Goal: Task Accomplishment & Management: Complete application form

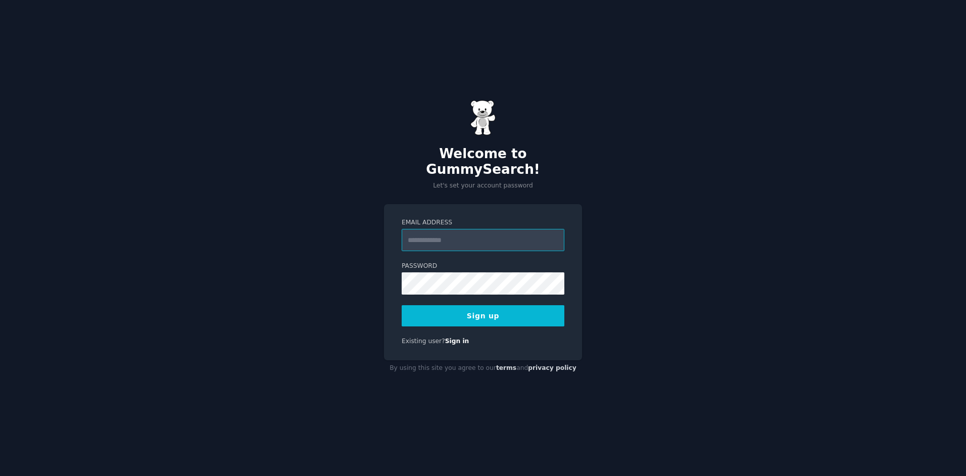
click at [450, 230] on input "Email Address" at bounding box center [483, 240] width 163 height 22
type input "**********"
click at [402, 305] on button "Sign up" at bounding box center [483, 315] width 163 height 21
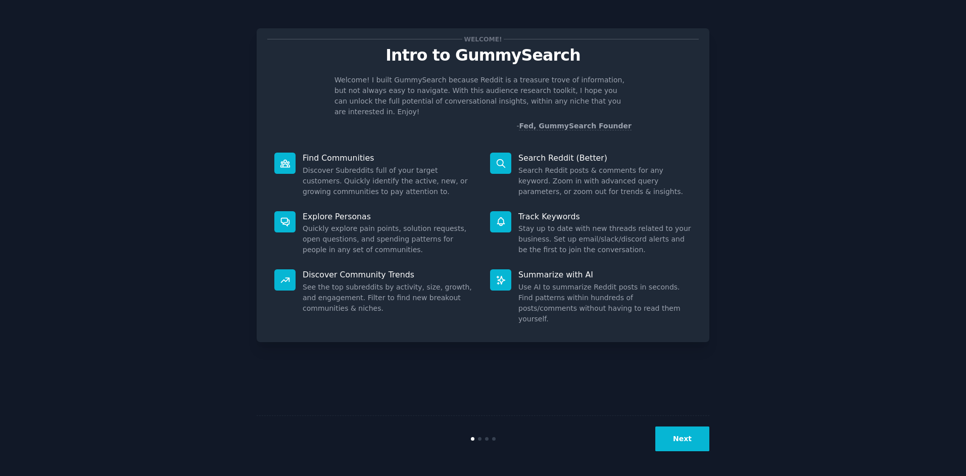
click at [686, 440] on button "Next" at bounding box center [683, 439] width 54 height 25
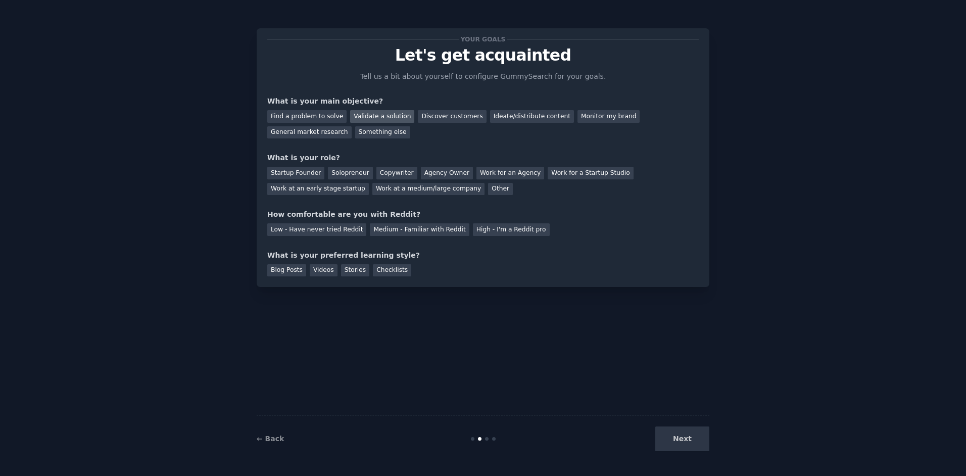
click at [370, 114] on div "Validate a solution" at bounding box center [382, 116] width 64 height 13
click at [312, 117] on div "Find a problem to solve" at bounding box center [306, 116] width 79 height 13
click at [346, 173] on div "Solopreneur" at bounding box center [350, 173] width 44 height 13
click at [434, 231] on div "Medium - Familiar with Reddit" at bounding box center [419, 229] width 99 height 13
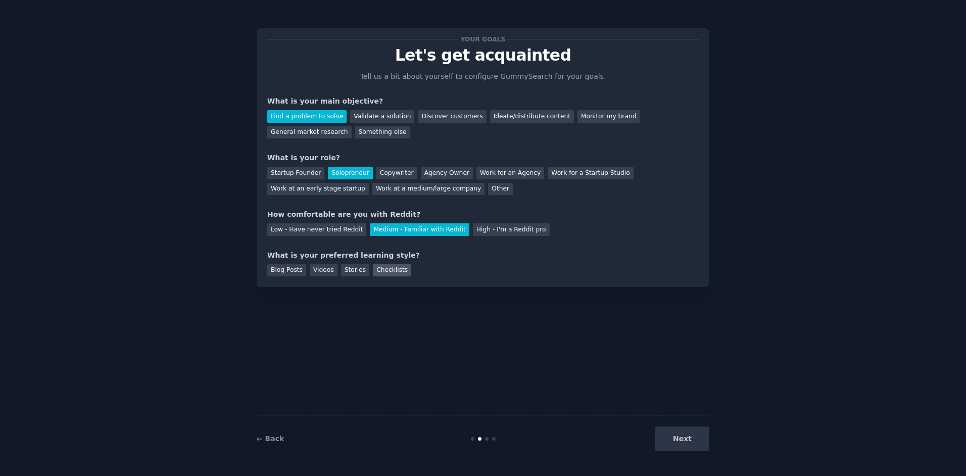
click at [375, 271] on div "Checklists" at bounding box center [392, 270] width 38 height 13
click at [699, 431] on button "Next" at bounding box center [683, 439] width 54 height 25
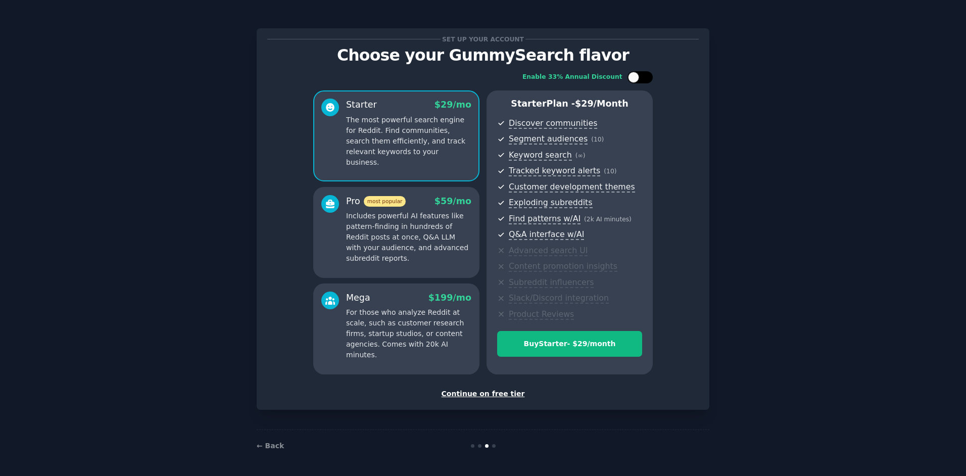
click at [642, 80] on div at bounding box center [640, 77] width 25 height 12
checkbox input "true"
click at [494, 395] on div "Continue on free tier" at bounding box center [483, 394] width 432 height 11
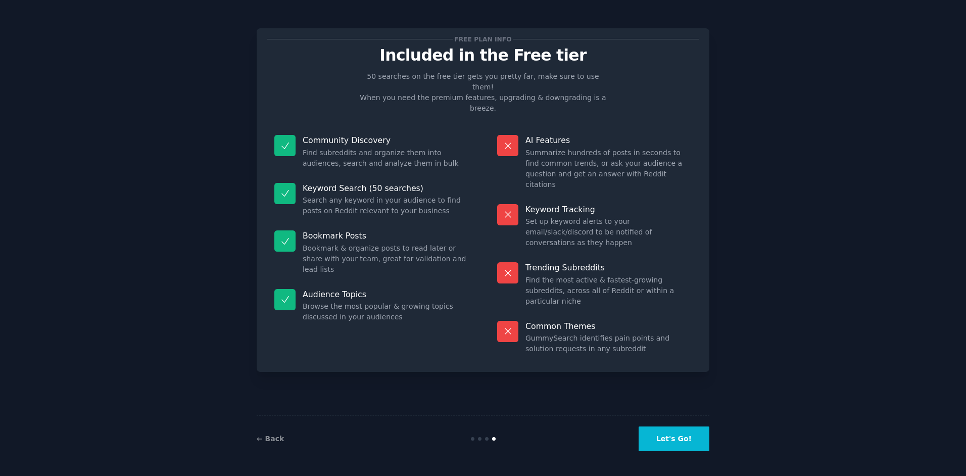
click at [688, 445] on button "Let's Go!" at bounding box center [674, 439] width 71 height 25
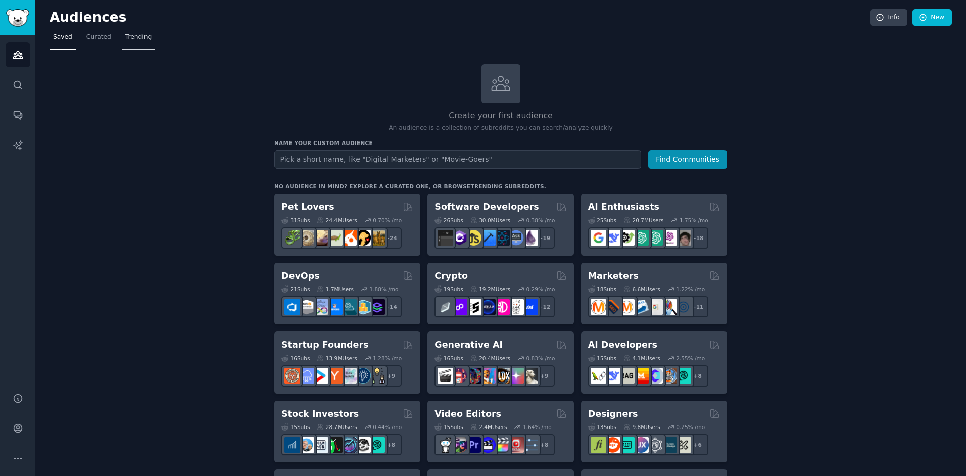
click at [135, 36] on span "Trending" at bounding box center [138, 37] width 26 height 9
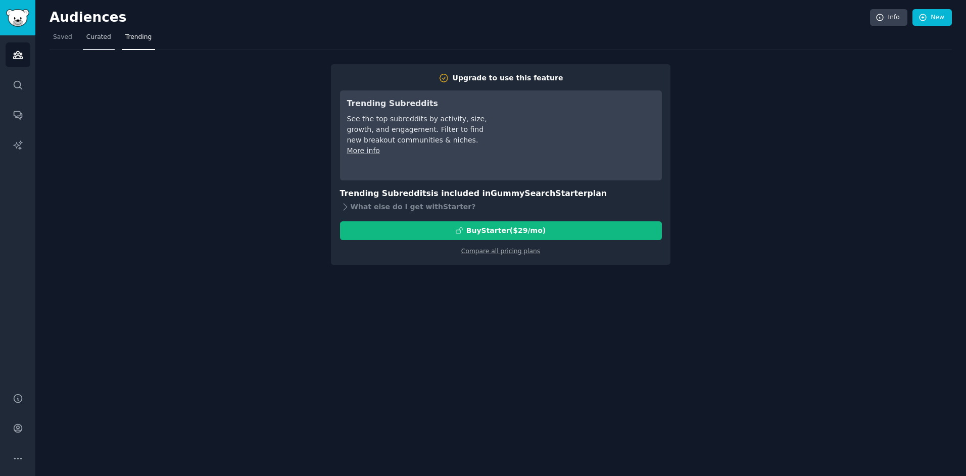
click at [93, 37] on span "Curated" at bounding box center [98, 37] width 25 height 9
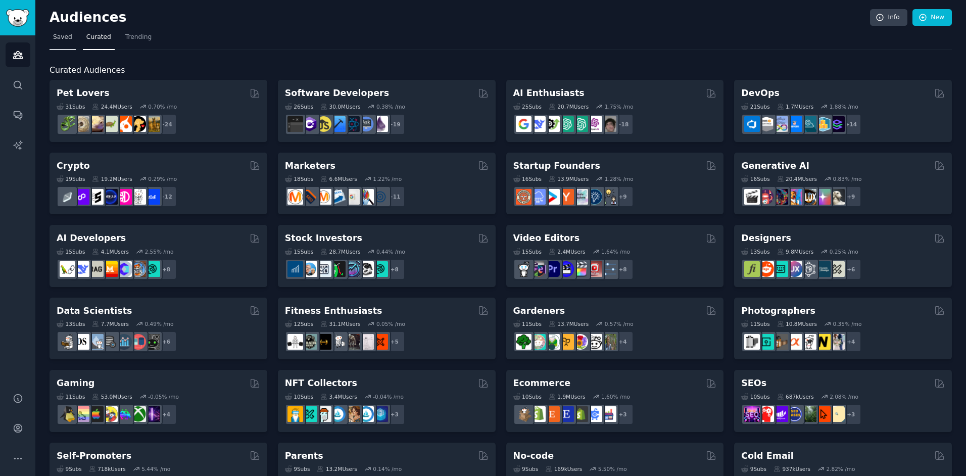
click at [58, 35] on span "Saved" at bounding box center [62, 37] width 19 height 9
